Goal: Information Seeking & Learning: Find specific fact

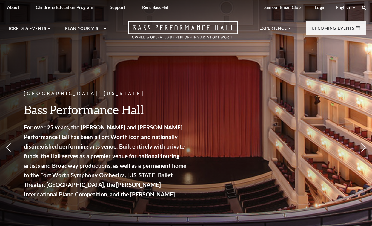
click at [66, 101] on div "Fort Worth, Texas Bass Performance Hall For over 25 years, the Nancy Lee and Pe…" at bounding box center [106, 148] width 164 height 128
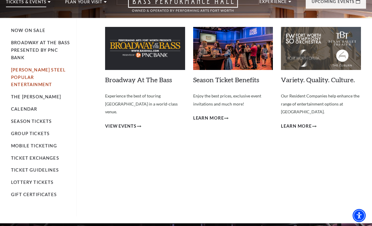
scroll to position [27, 0]
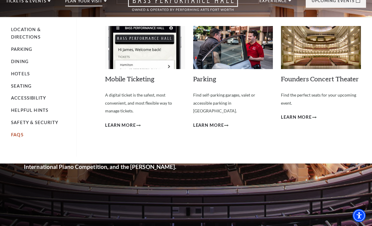
click at [18, 133] on link "FAQs" at bounding box center [17, 134] width 13 height 5
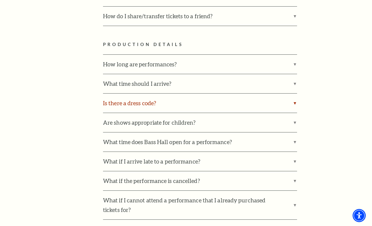
scroll to position [673, 0]
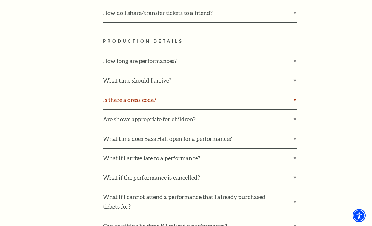
click at [132, 91] on label "Is there a dress code?" at bounding box center [200, 99] width 194 height 19
click at [0, 0] on input "Is there a dress code?" at bounding box center [0, 0] width 0 height 0
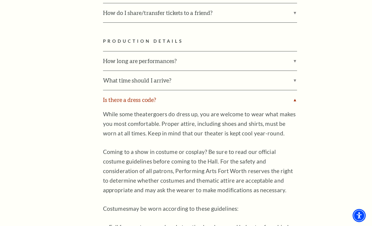
click at [132, 91] on label "Is there a dress code?" at bounding box center [200, 99] width 194 height 19
click at [0, 0] on input "Is there a dress code?" at bounding box center [0, 0] width 0 height 0
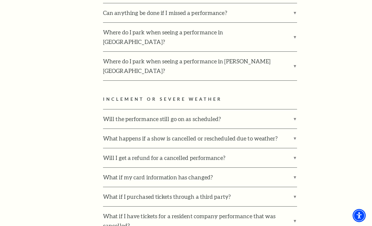
scroll to position [0, 0]
